Goal: Task Accomplishment & Management: Use online tool/utility

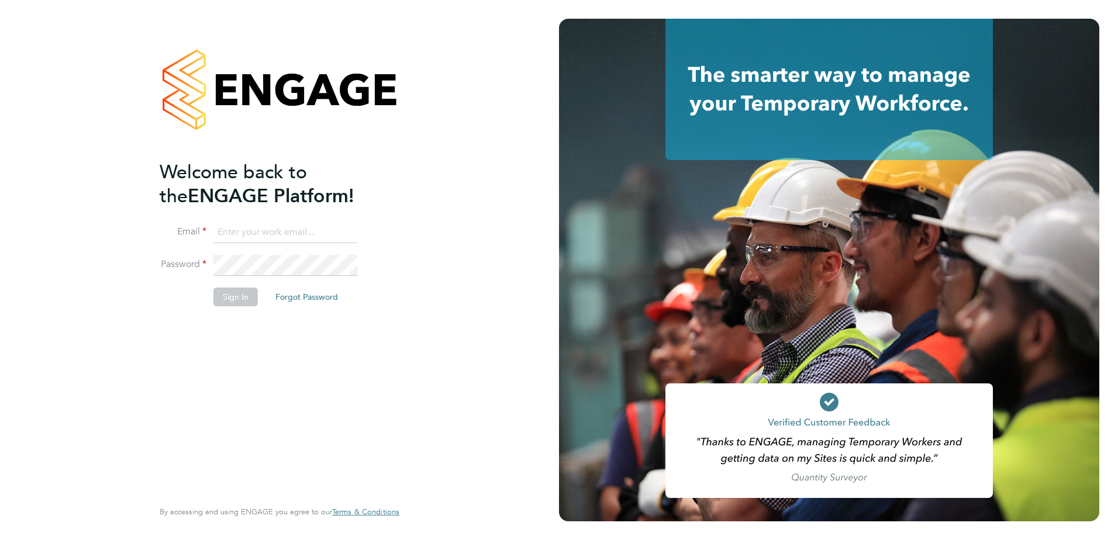
type input "paul.griffiths@vistry.co.uk"
click at [283, 339] on div "Welcome back to the ENGAGE Platform! Email paul.griffiths@vistry.co.uk Password…" at bounding box center [274, 328] width 228 height 337
click at [239, 299] on button "Sign In" at bounding box center [235, 297] width 44 height 19
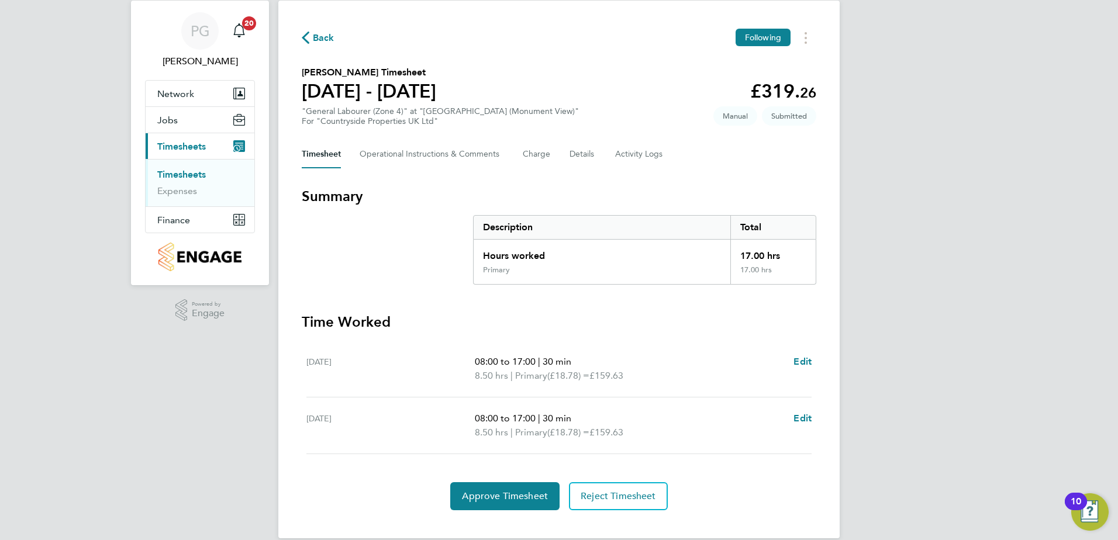
scroll to position [49, 0]
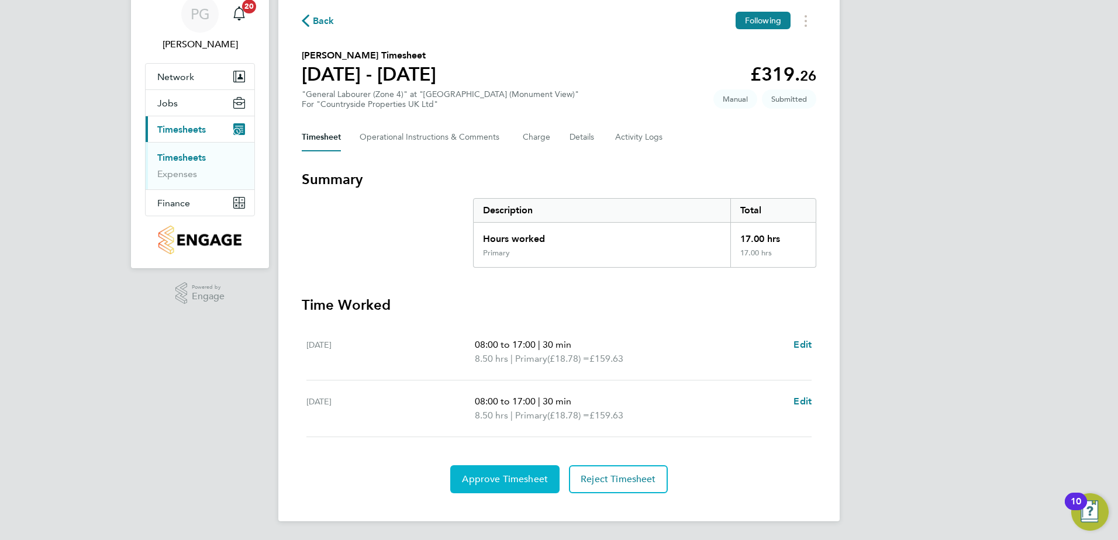
click at [500, 475] on span "Approve Timesheet" at bounding box center [505, 480] width 86 height 12
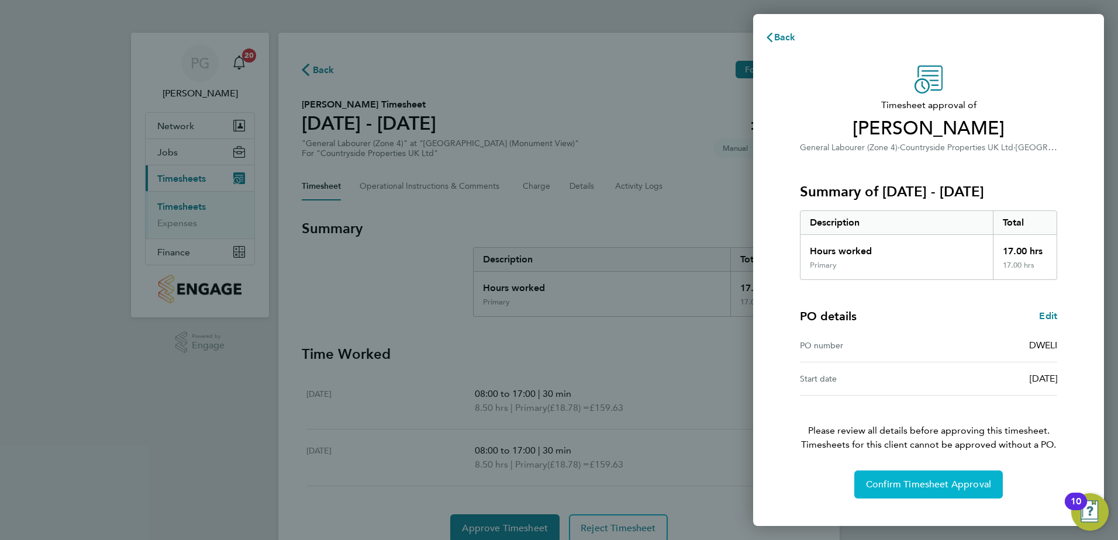
click at [904, 479] on span "Confirm Timesheet Approval" at bounding box center [928, 485] width 125 height 12
